Goal: Task Accomplishment & Management: Use online tool/utility

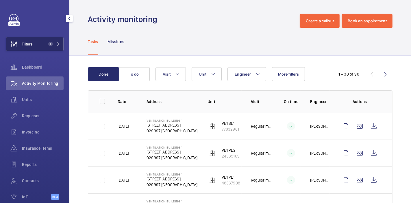
click at [39, 43] on button "Filters 1" at bounding box center [35, 44] width 58 height 14
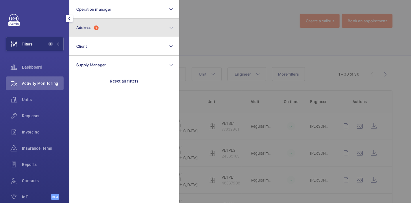
click at [98, 36] on button "Address 1" at bounding box center [124, 28] width 110 height 19
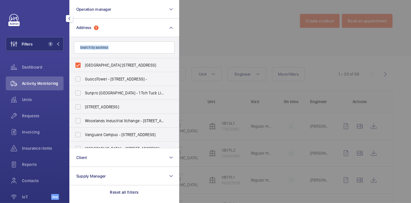
drag, startPoint x: 80, startPoint y: 62, endPoint x: 100, endPoint y: 47, distance: 25.0
click at [100, 47] on div "[GEOGRAPHIC_DATA] 1 - [STREET_ADDRESS] [GEOGRAPHIC_DATA] - [STREET_ADDRESS] - 1…" at bounding box center [124, 92] width 110 height 111
click at [100, 47] on input "text" at bounding box center [124, 47] width 101 height 12
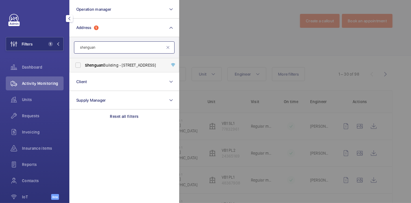
type input "shenguan"
click at [100, 65] on span "Shenguan" at bounding box center [94, 65] width 18 height 5
click at [84, 65] on input "[GEOGRAPHIC_DATA] - [STREET_ADDRESS]" at bounding box center [78, 65] width 12 height 12
checkbox input "true"
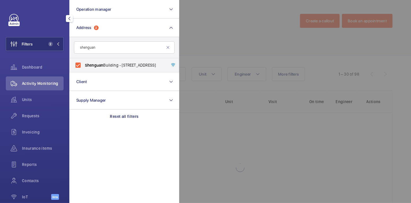
click at [203, 45] on div at bounding box center [384, 101] width 411 height 203
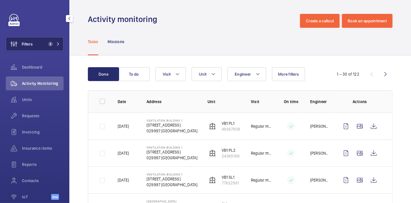
click at [50, 41] on button "Filters 2" at bounding box center [35, 44] width 58 height 14
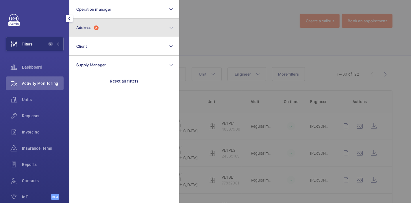
click at [123, 22] on button "Address 2" at bounding box center [124, 28] width 110 height 19
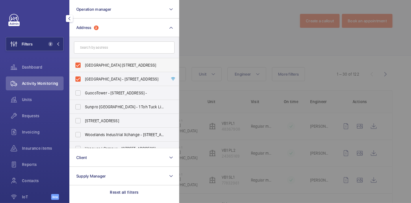
click at [109, 66] on span "[GEOGRAPHIC_DATA] [STREET_ADDRESS]" at bounding box center [125, 65] width 80 height 6
click at [84, 66] on input "[GEOGRAPHIC_DATA] [STREET_ADDRESS]" at bounding box center [78, 65] width 12 height 12
checkbox input "false"
click at [211, 33] on div at bounding box center [384, 101] width 411 height 203
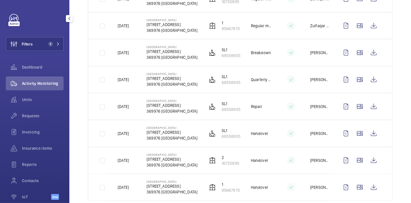
scroll to position [566, 0]
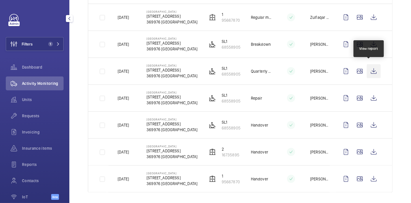
click at [374, 68] on wm-front-icon-button at bounding box center [374, 71] width 14 height 14
